Goal: Use online tool/utility: Utilize a website feature to perform a specific function

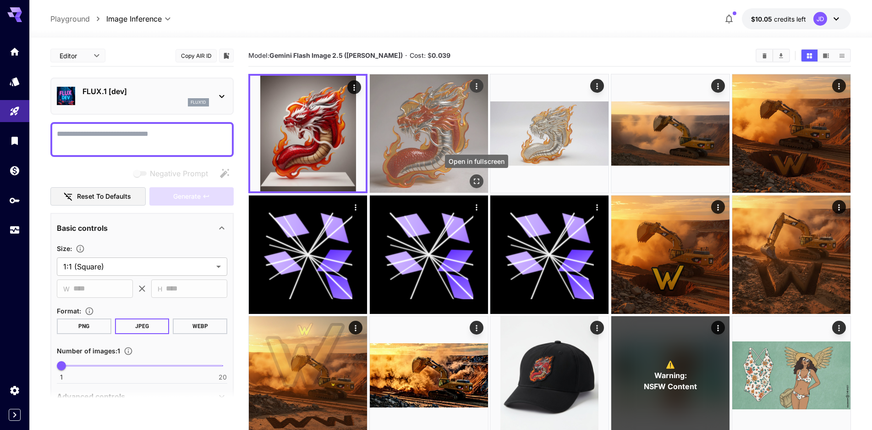
click at [480, 181] on icon "Open in fullscreen" at bounding box center [476, 180] width 9 height 9
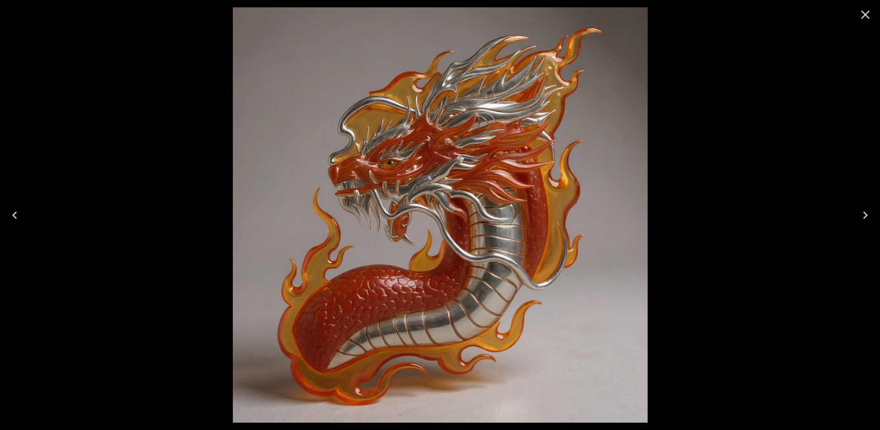
click at [869, 13] on icon "Close" at bounding box center [865, 14] width 15 height 15
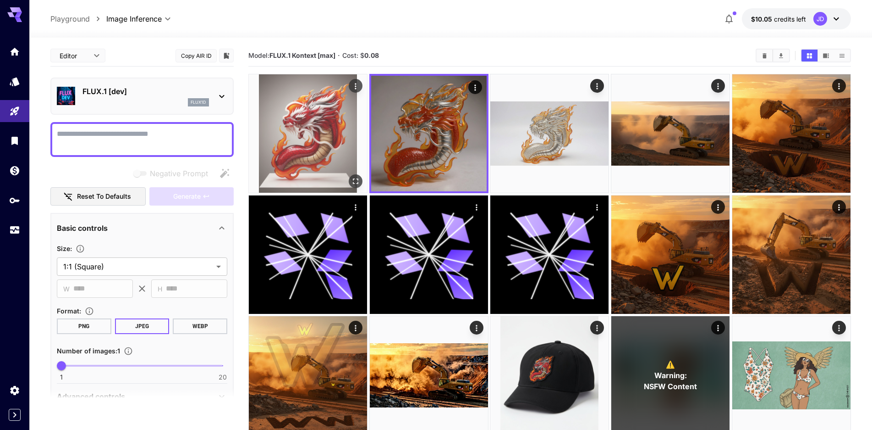
click at [353, 177] on icon "Open in fullscreen" at bounding box center [355, 180] width 9 height 9
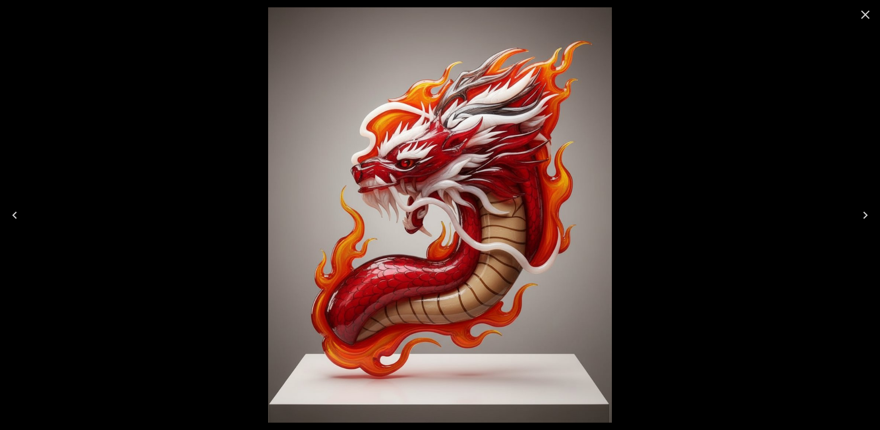
click at [859, 16] on icon "Close" at bounding box center [865, 14] width 15 height 15
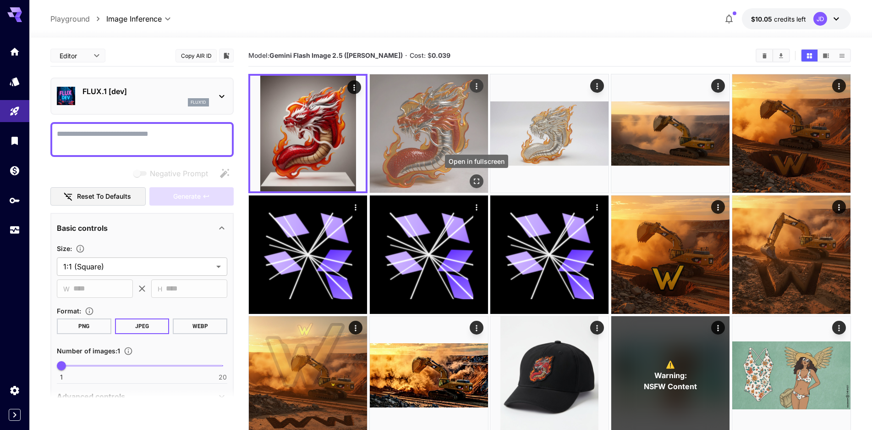
click at [474, 179] on icon "Open in fullscreen" at bounding box center [477, 182] width 6 height 6
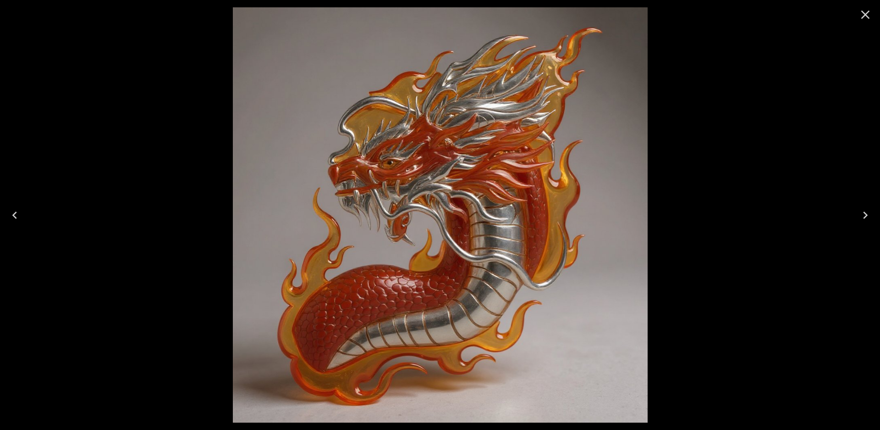
click at [864, 15] on icon "Close" at bounding box center [865, 14] width 15 height 15
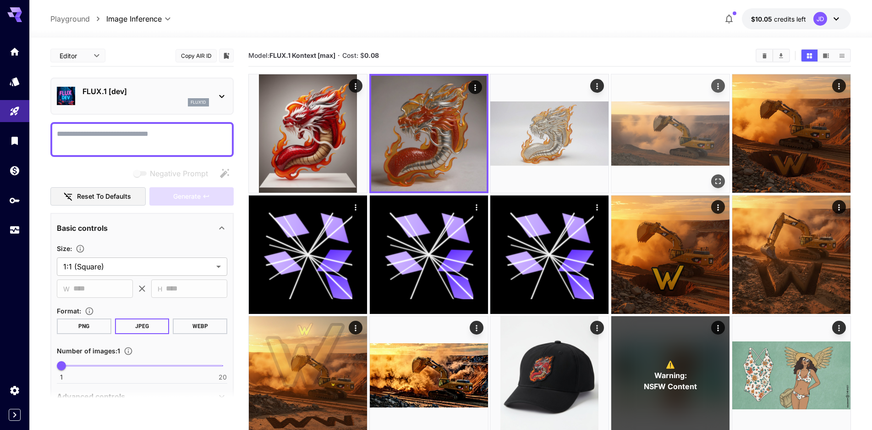
click at [670, 142] on img at bounding box center [671, 133] width 118 height 118
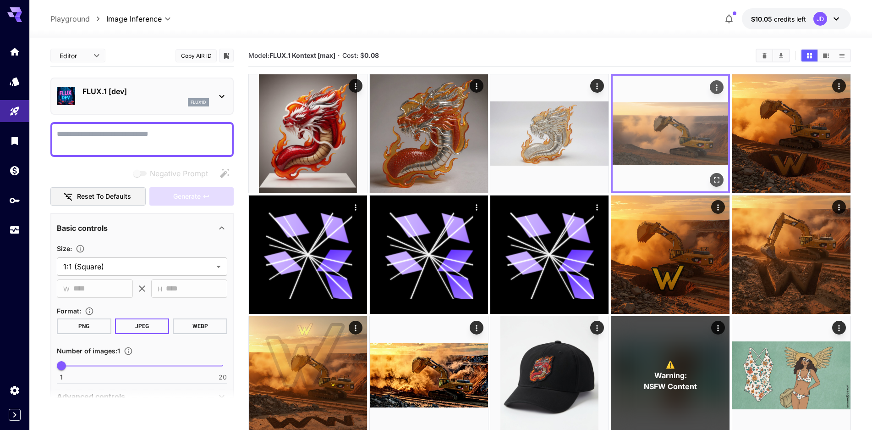
click at [718, 179] on icon "Open in fullscreen" at bounding box center [716, 179] width 9 height 9
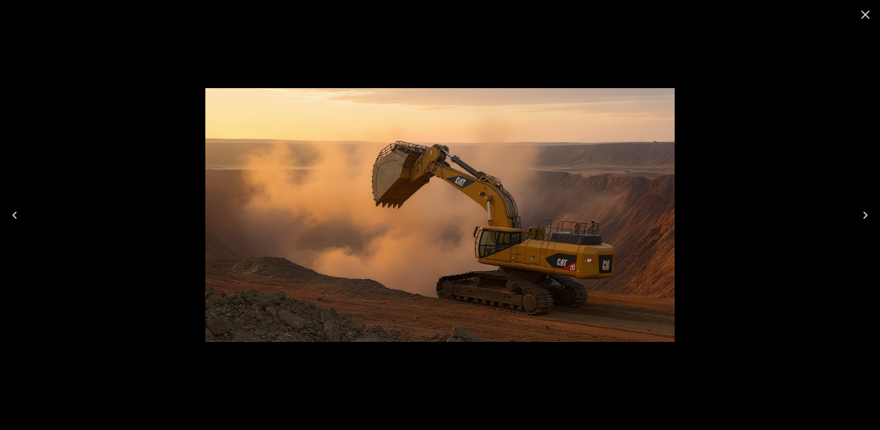
click at [861, 17] on icon "Close" at bounding box center [865, 14] width 15 height 15
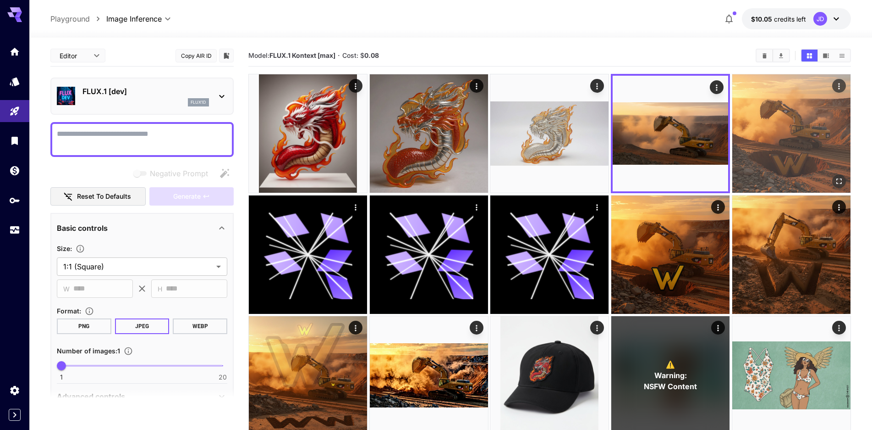
click at [840, 183] on icon "Open in fullscreen" at bounding box center [839, 180] width 9 height 9
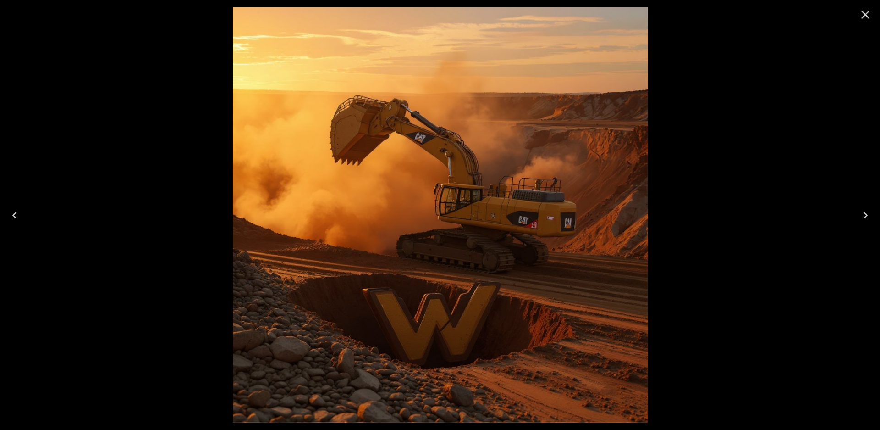
click at [868, 15] on icon "Close" at bounding box center [865, 14] width 15 height 15
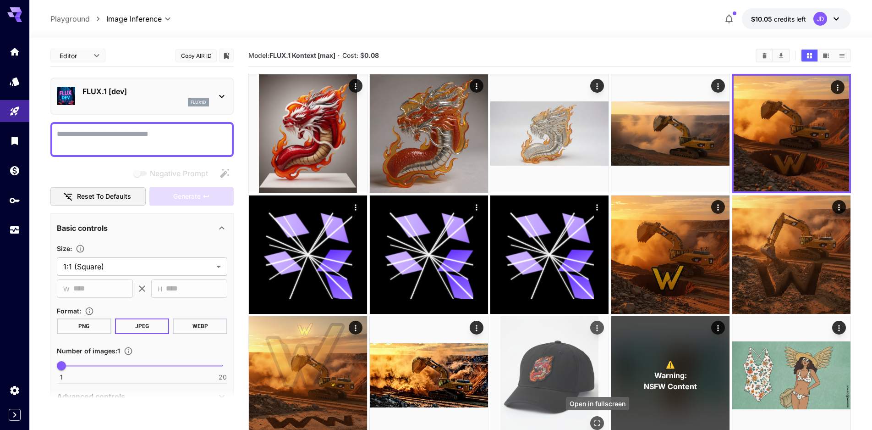
click at [594, 424] on icon "Open in fullscreen" at bounding box center [597, 423] width 9 height 9
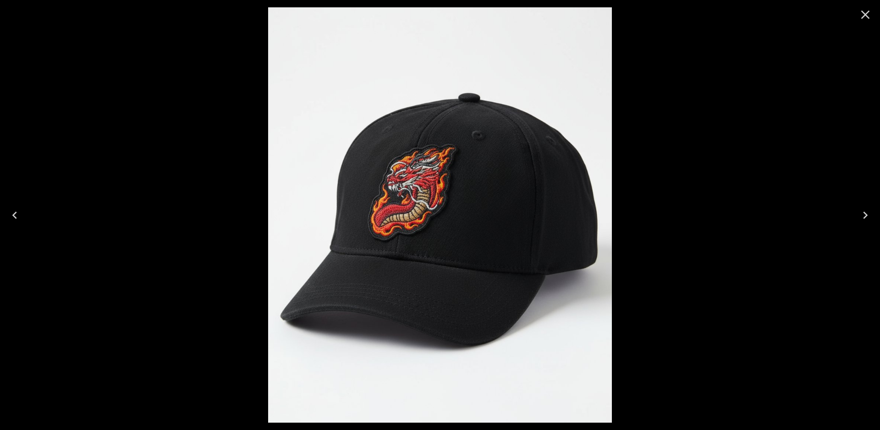
click at [865, 16] on icon "Close" at bounding box center [865, 15] width 9 height 9
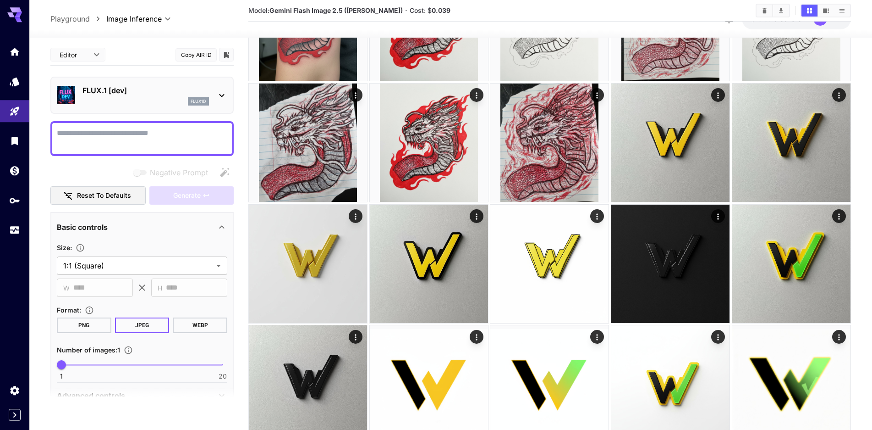
scroll to position [1345, 0]
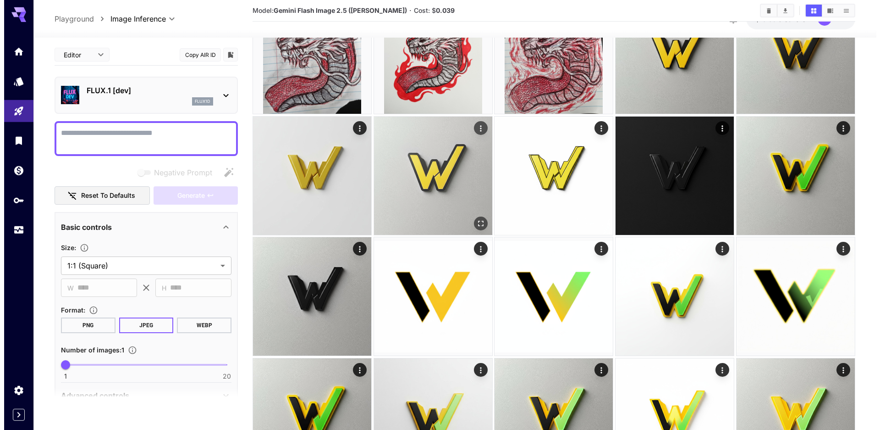
scroll to position [1216, 0]
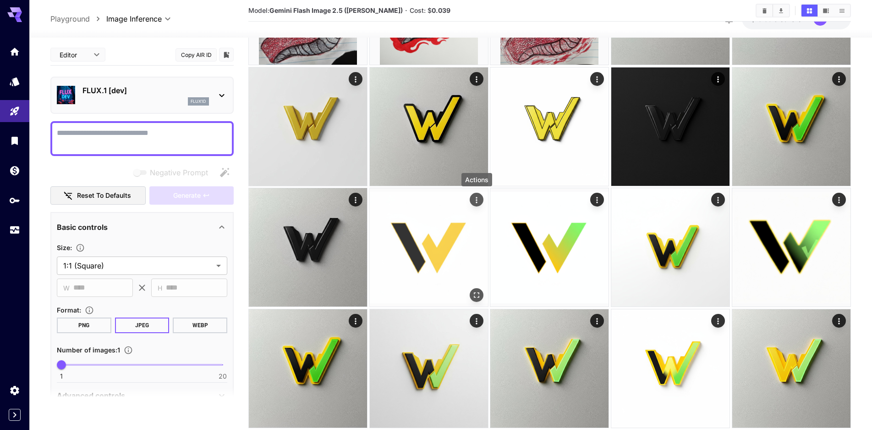
click at [474, 203] on icon "Actions" at bounding box center [476, 199] width 9 height 9
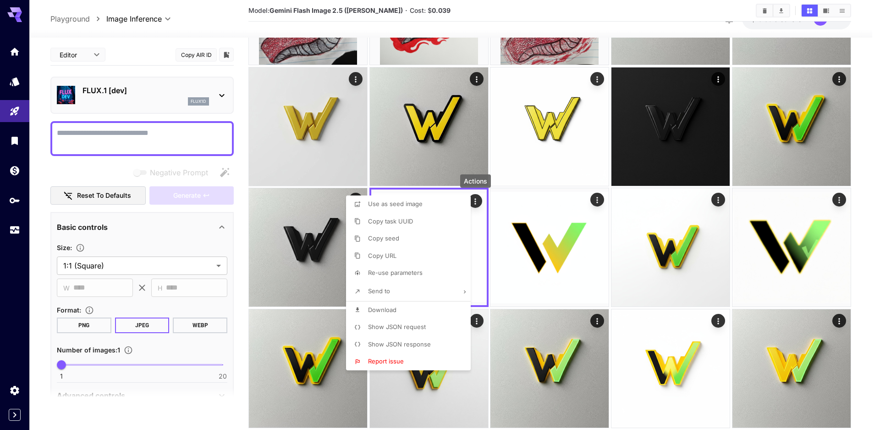
click at [389, 288] on span "Send to" at bounding box center [379, 290] width 22 height 7
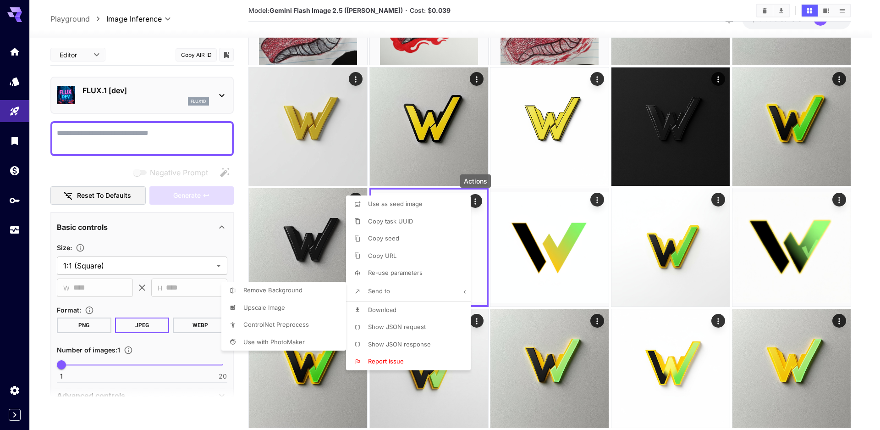
click at [274, 309] on span "Upscale Image" at bounding box center [264, 306] width 42 height 7
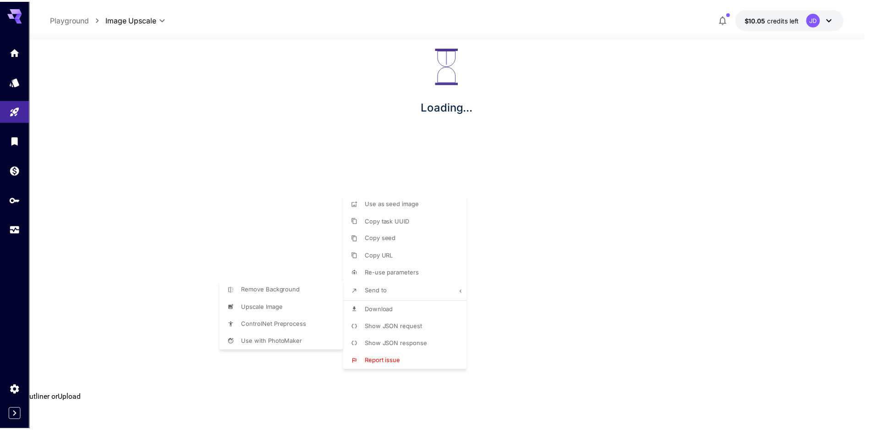
scroll to position [15, 0]
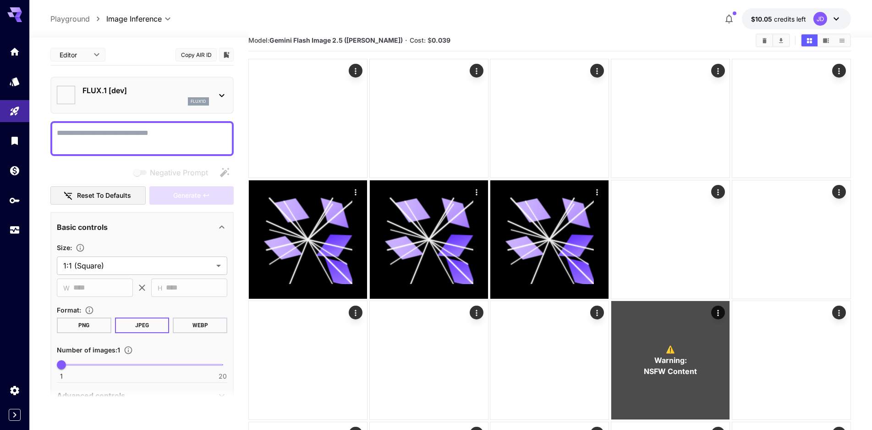
type input "**********"
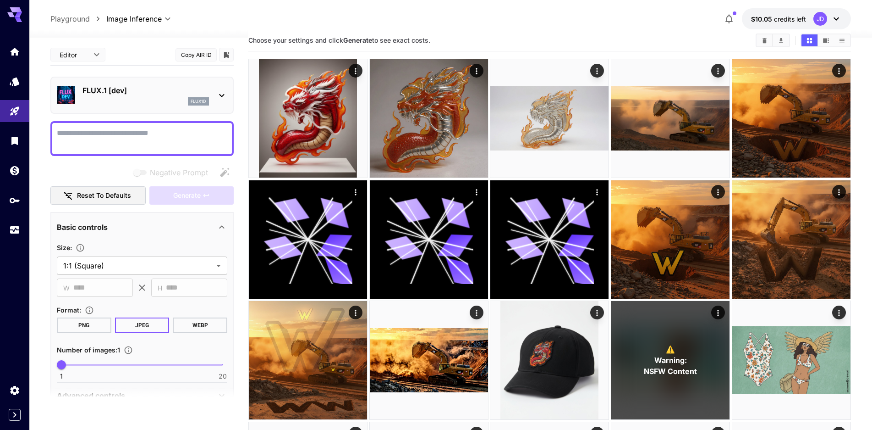
scroll to position [1216, 0]
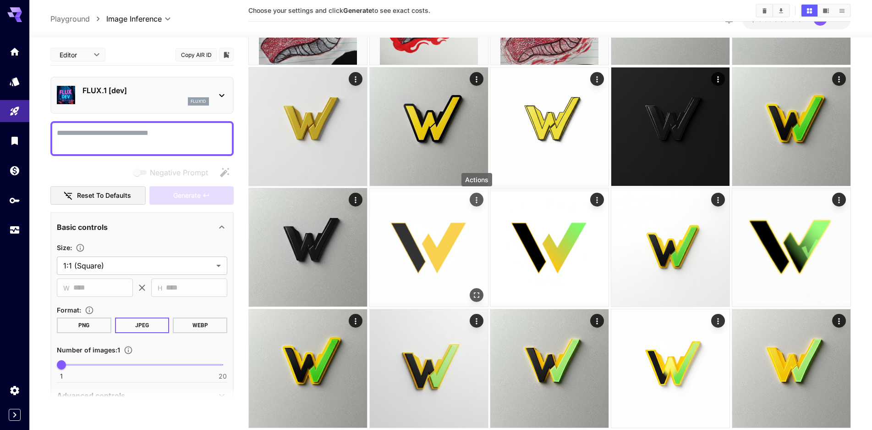
click at [477, 199] on icon "Actions" at bounding box center [476, 199] width 9 height 9
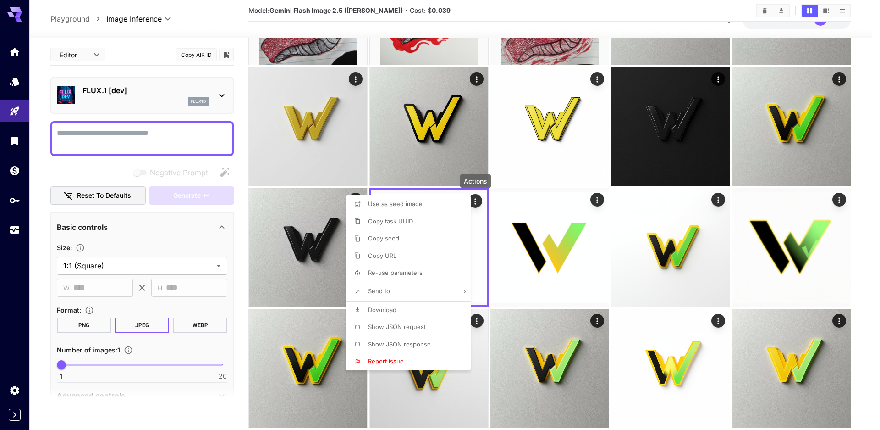
click at [414, 277] on li "Re-use parameters" at bounding box center [411, 272] width 130 height 17
type textarea "**********"
type input "*********"
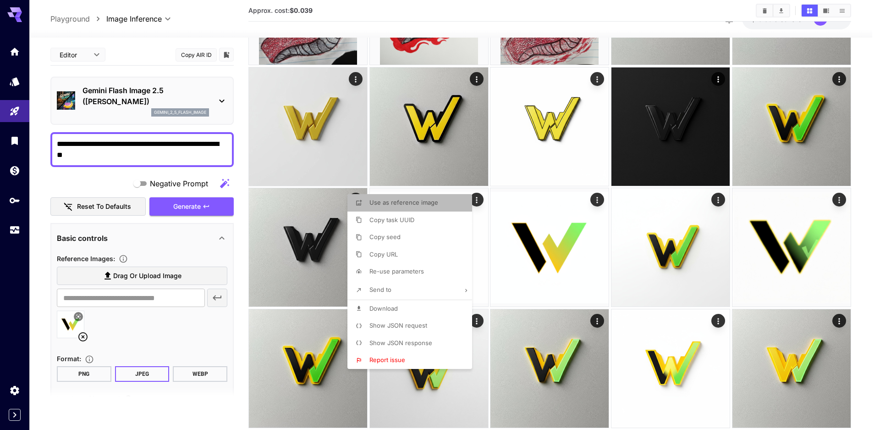
click at [416, 202] on span "Use as reference image" at bounding box center [404, 202] width 69 height 7
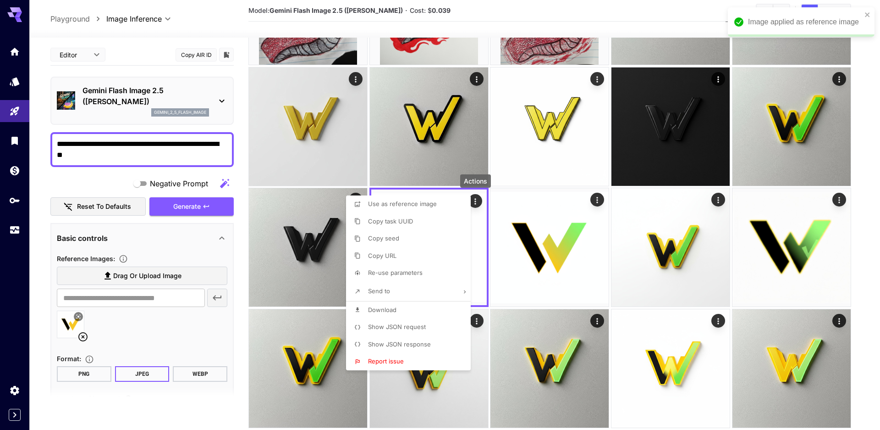
click at [119, 153] on div at bounding box center [440, 215] width 880 height 430
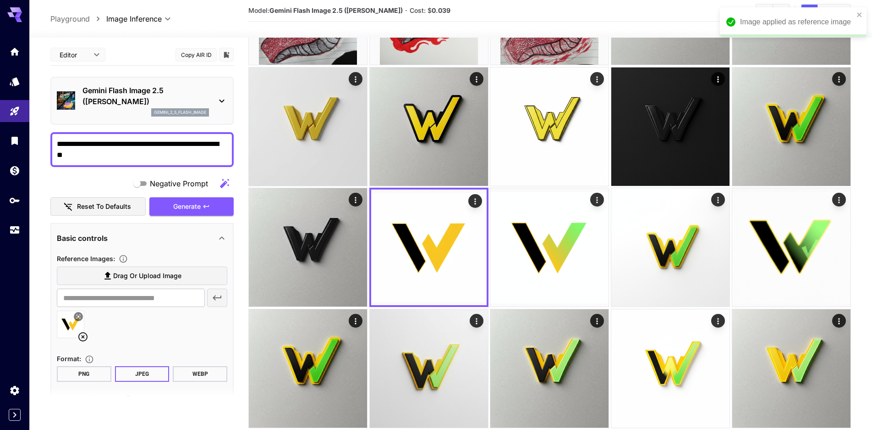
click at [119, 153] on div at bounding box center [436, 215] width 872 height 430
click at [120, 152] on textarea "**********" at bounding box center [138, 149] width 163 height 22
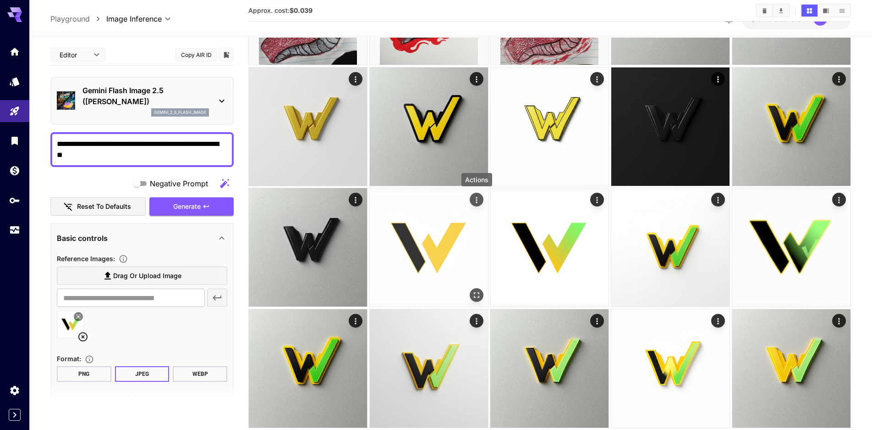
click at [474, 201] on icon "Actions" at bounding box center [476, 199] width 9 height 9
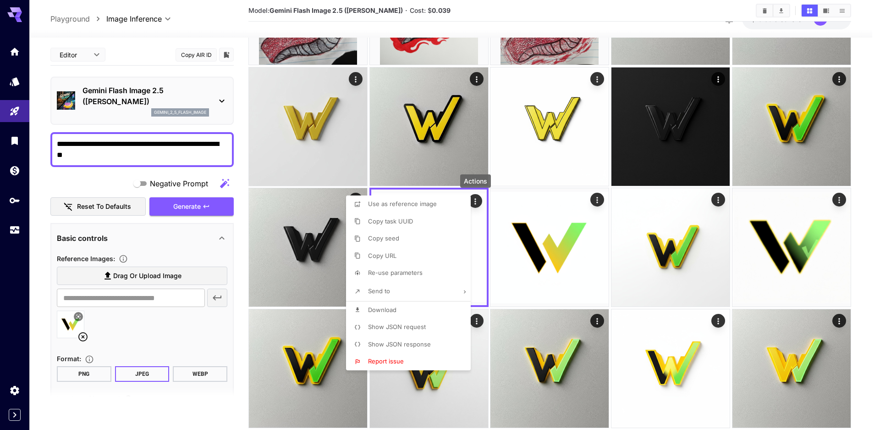
click at [498, 175] on div at bounding box center [440, 215] width 880 height 430
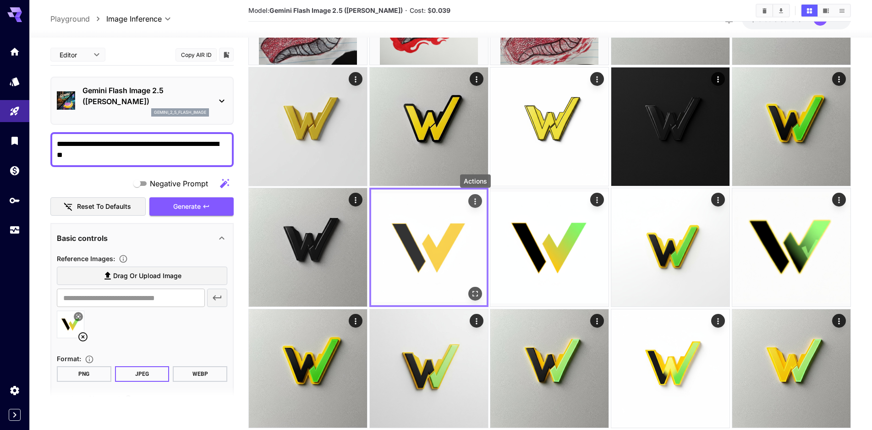
click at [479, 197] on div "Actions" at bounding box center [475, 200] width 9 height 11
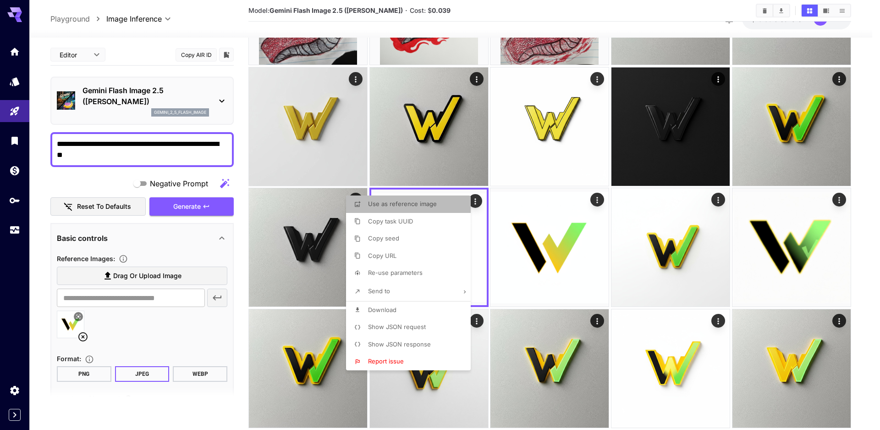
click at [407, 199] on p "Use as reference image" at bounding box center [402, 203] width 69 height 9
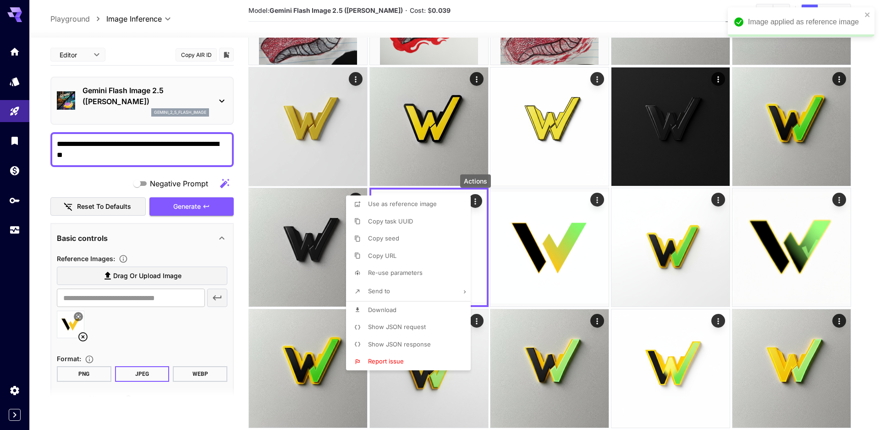
click at [89, 147] on div at bounding box center [440, 215] width 880 height 430
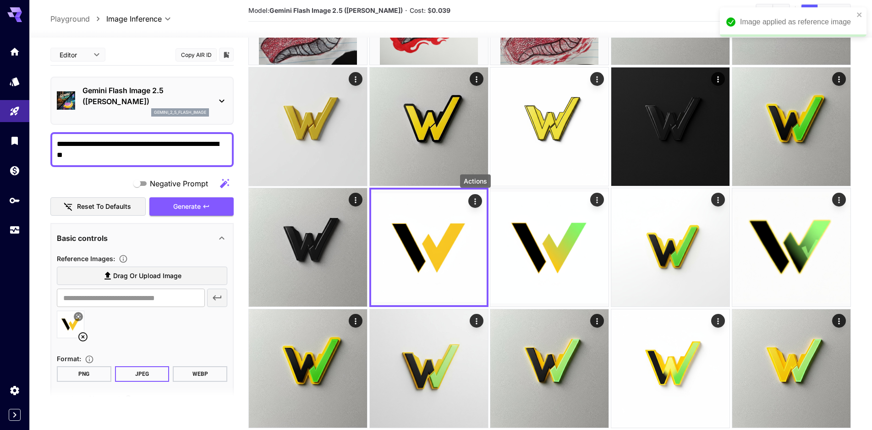
click at [98, 146] on textarea "**********" at bounding box center [138, 149] width 163 height 22
type textarea "**********"
click at [188, 209] on span "Generate" at bounding box center [187, 206] width 28 height 11
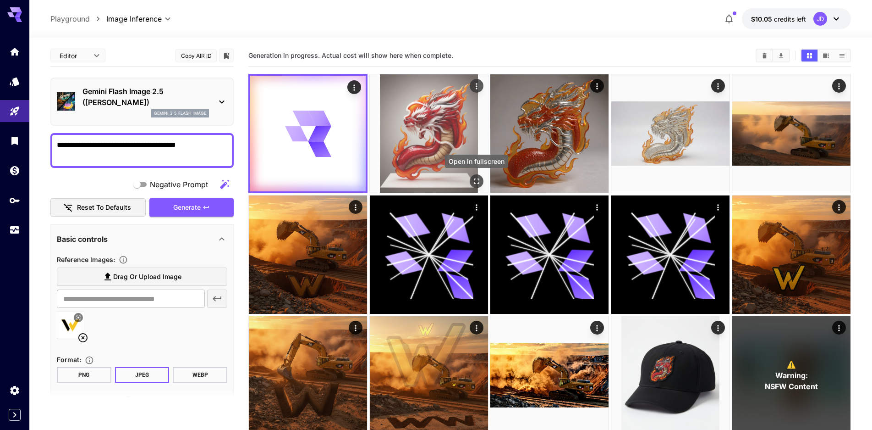
click at [476, 181] on icon "Open in fullscreen" at bounding box center [476, 180] width 9 height 9
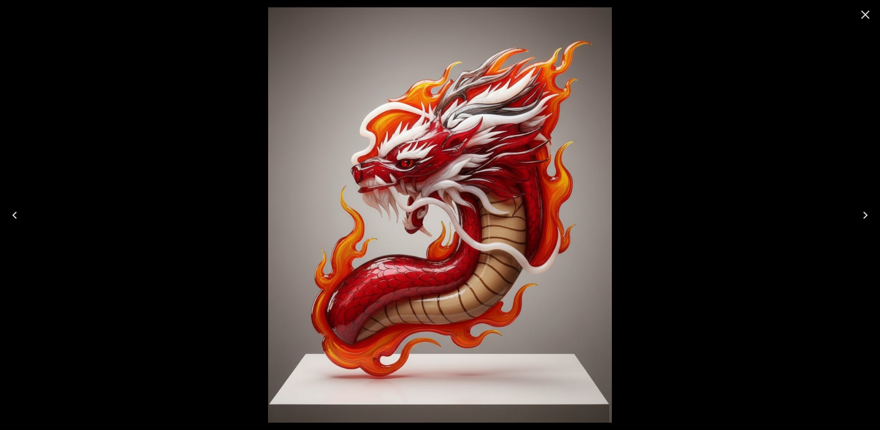
click at [864, 11] on icon "Close" at bounding box center [865, 14] width 15 height 15
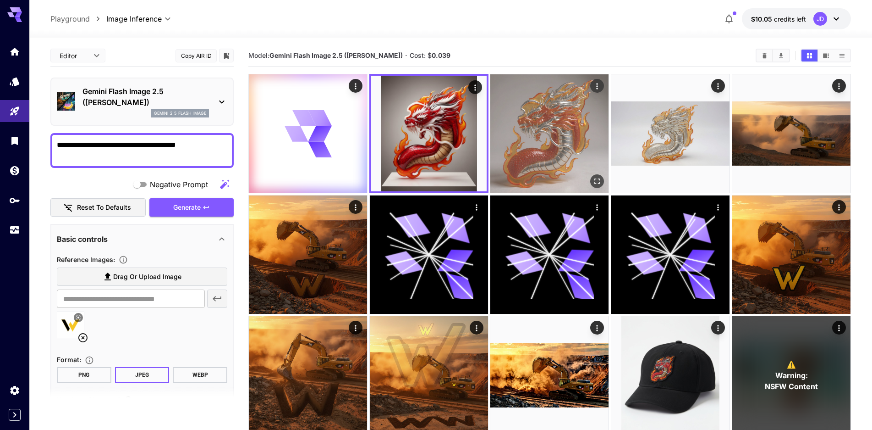
click at [599, 180] on icon "Open in fullscreen" at bounding box center [597, 180] width 9 height 9
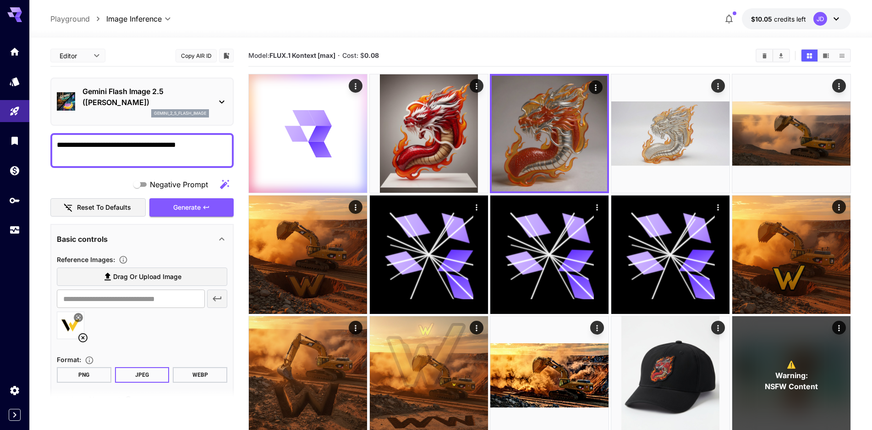
click at [189, 150] on textarea "**********" at bounding box center [138, 150] width 163 height 22
